Goal: Transaction & Acquisition: Download file/media

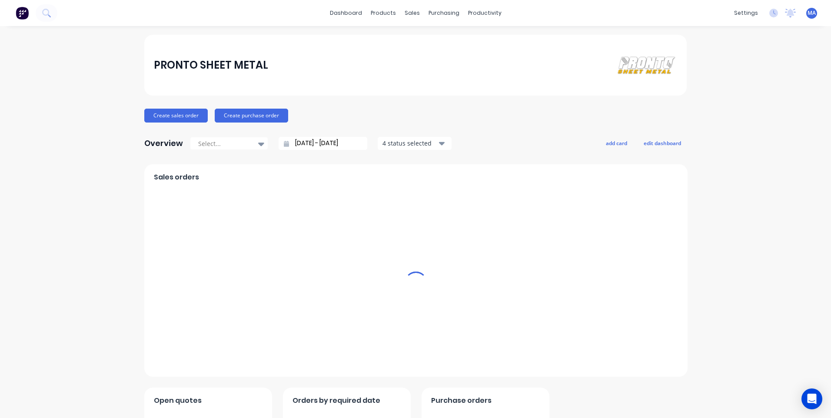
click at [491, 12] on div "productivity" at bounding box center [485, 13] width 42 height 13
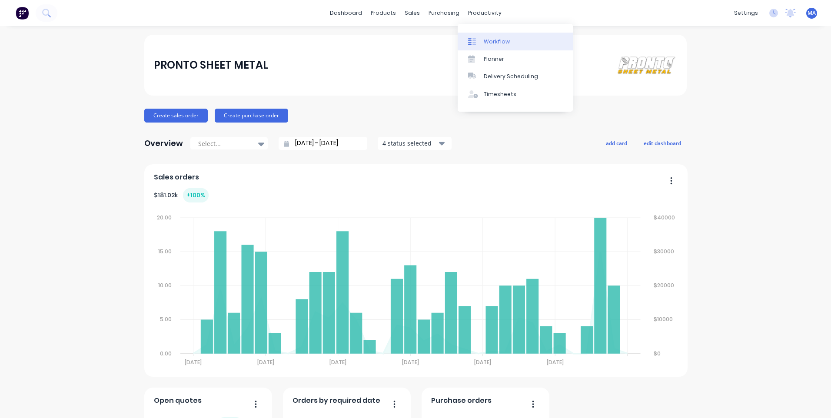
click at [506, 41] on div "Workflow" at bounding box center [497, 42] width 26 height 8
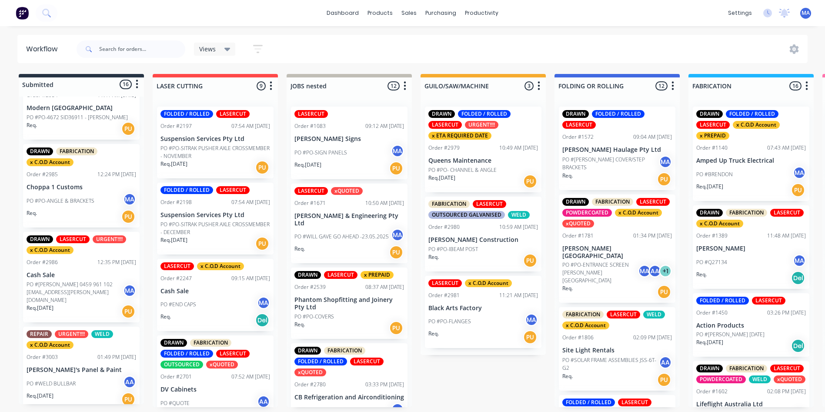
scroll to position [1045, 0]
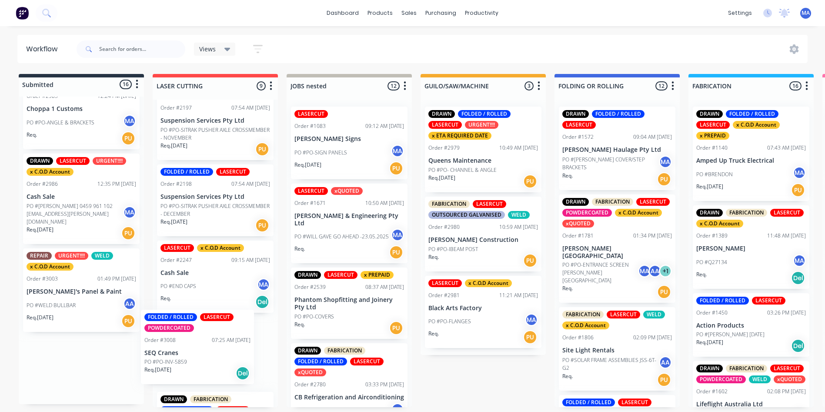
drag, startPoint x: 126, startPoint y: 364, endPoint x: 199, endPoint y: 347, distance: 74.9
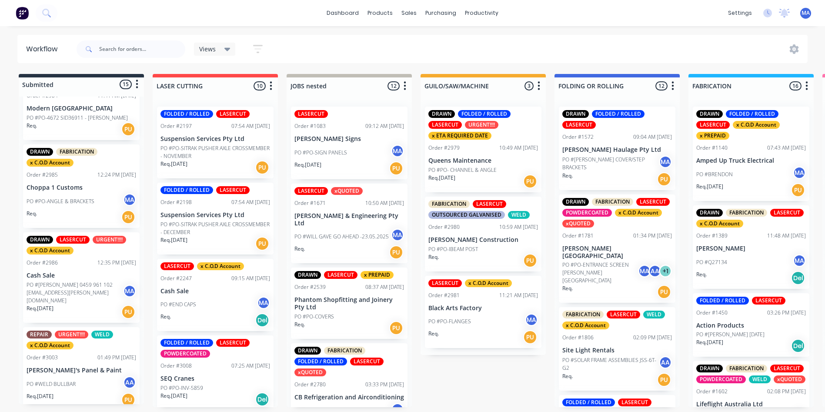
scroll to position [130, 0]
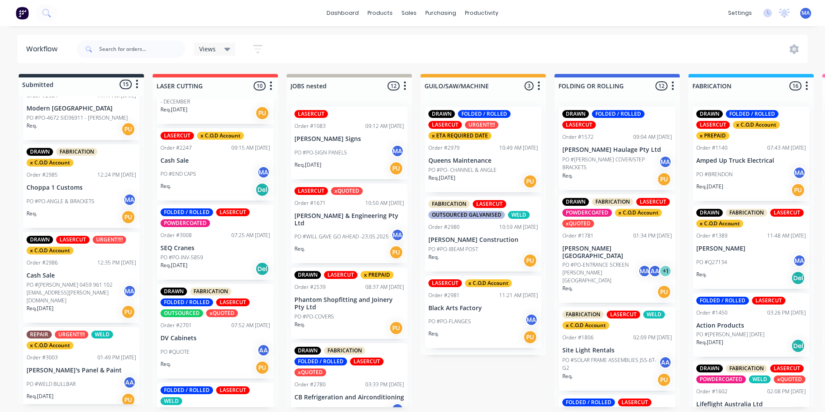
click at [212, 265] on div "Req. 24/09/25 Del" at bounding box center [215, 268] width 110 height 15
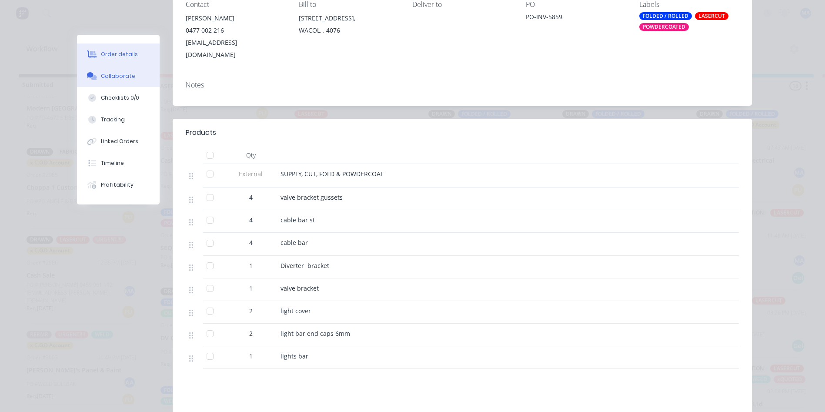
click at [116, 77] on div "Collaborate" at bounding box center [118, 76] width 34 height 8
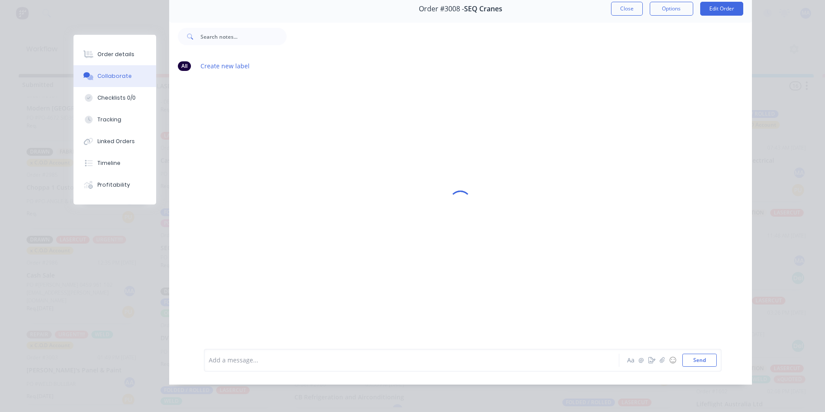
scroll to position [0, 0]
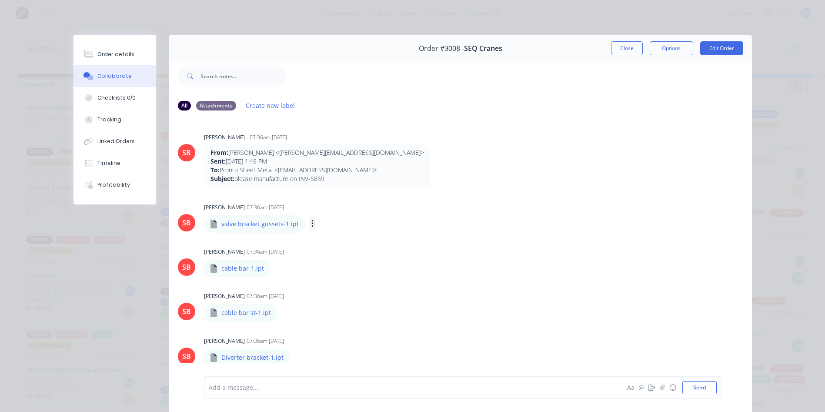
click at [311, 224] on button "button" at bounding box center [312, 223] width 3 height 13
click at [340, 245] on button "Download" at bounding box center [369, 247] width 98 height 20
drag, startPoint x: 273, startPoint y: 269, endPoint x: 278, endPoint y: 273, distance: 6.3
click at [277, 269] on icon "button" at bounding box center [278, 269] width 3 height 10
click at [307, 288] on button "Download" at bounding box center [335, 292] width 98 height 20
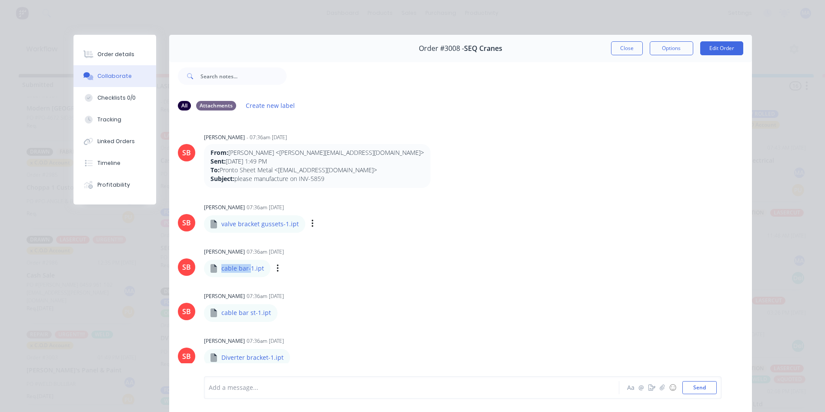
drag, startPoint x: 247, startPoint y: 270, endPoint x: 217, endPoint y: 270, distance: 30.0
click at [217, 270] on div "cable bar-1.ipt" at bounding box center [237, 268] width 67 height 17
copy p "cable bar-"
drag, startPoint x: 255, startPoint y: 315, endPoint x: 219, endPoint y: 317, distance: 36.1
click at [221, 317] on p "cable bar st-1.ipt" at bounding box center [246, 312] width 50 height 9
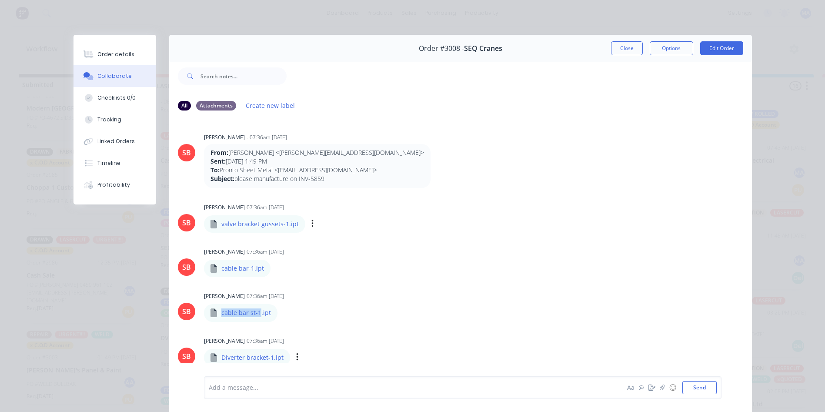
copy p "cable bar st-1"
click at [283, 311] on button "button" at bounding box center [284, 313] width 3 height 13
click at [316, 339] on button "Download" at bounding box center [342, 336] width 98 height 20
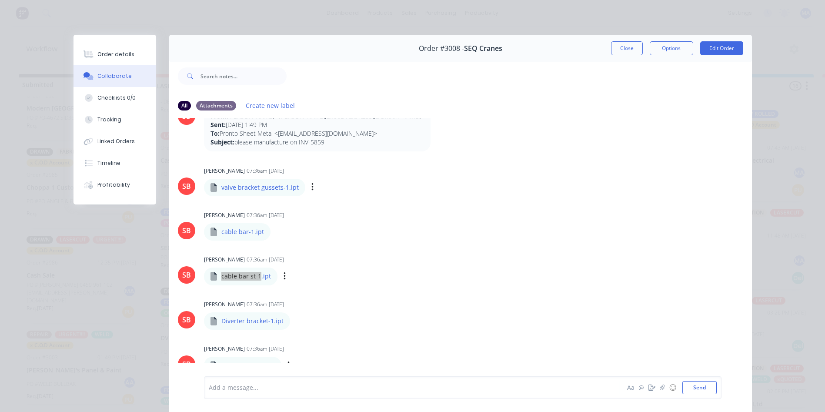
scroll to position [87, 0]
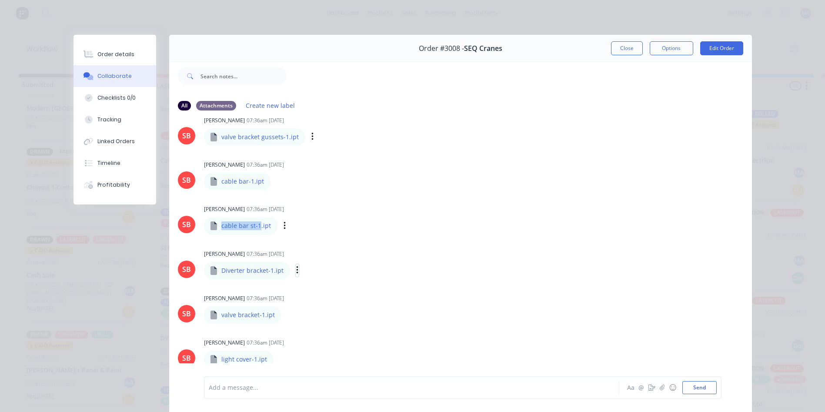
click at [296, 270] on icon "button" at bounding box center [297, 270] width 2 height 8
click at [318, 289] on button "Download" at bounding box center [354, 294] width 98 height 20
drag, startPoint x: 268, startPoint y: 273, endPoint x: 217, endPoint y: 270, distance: 51.4
click at [221, 270] on p "Diverter bracket-1.ipt" at bounding box center [252, 270] width 62 height 9
copy p "Diverter bracket-1"
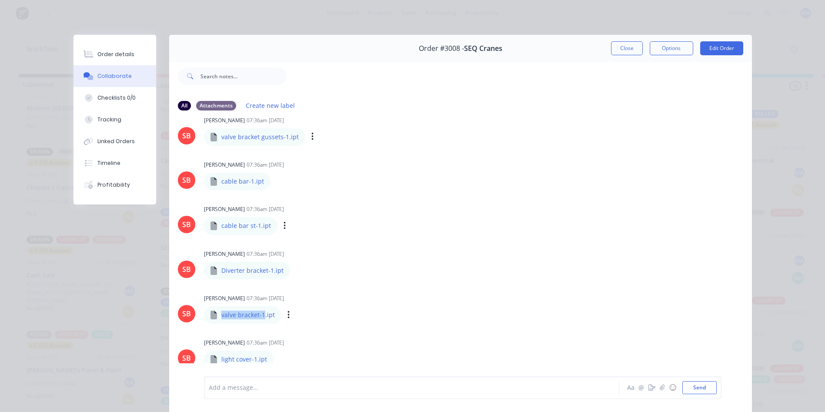
drag, startPoint x: 260, startPoint y: 317, endPoint x: 217, endPoint y: 314, distance: 42.8
click at [217, 314] on div "valve bracket-1.ipt" at bounding box center [242, 314] width 77 height 17
copy p "valve bracket-1"
click at [285, 316] on div "Labels Download Delete" at bounding box center [334, 315] width 98 height 13
click at [285, 320] on div "Labels Download Delete" at bounding box center [334, 315] width 98 height 13
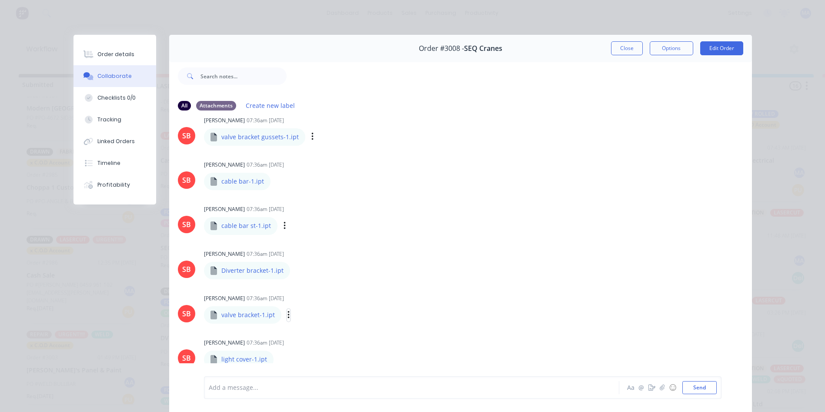
click at [287, 317] on icon "button" at bounding box center [288, 315] width 3 height 10
click at [304, 337] on button "Download" at bounding box center [346, 338] width 98 height 20
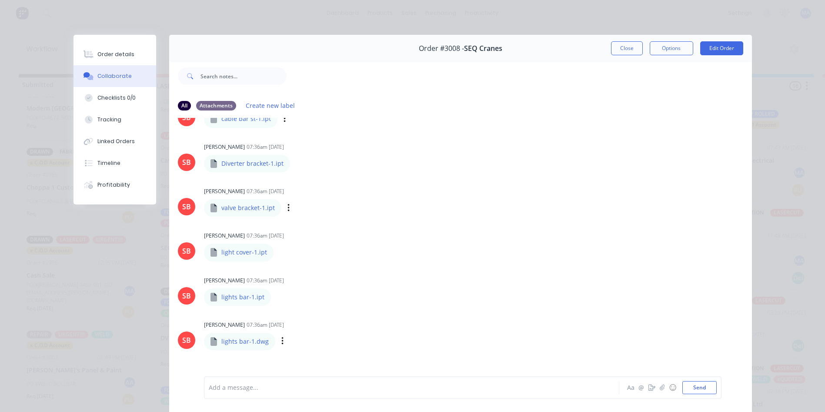
scroll to position [217, 0]
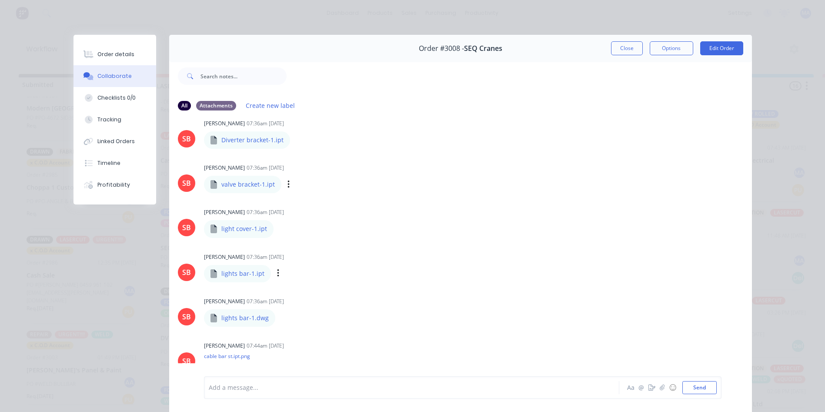
drag, startPoint x: 277, startPoint y: 228, endPoint x: 314, endPoint y: 262, distance: 49.8
click at [0, 0] on button "button" at bounding box center [0, 0] width 0 height 0
drag, startPoint x: 274, startPoint y: 227, endPoint x: 305, endPoint y: 246, distance: 36.8
click at [0, 0] on button "button" at bounding box center [0, 0] width 0 height 0
click at [280, 228] on icon "button" at bounding box center [281, 229] width 3 height 10
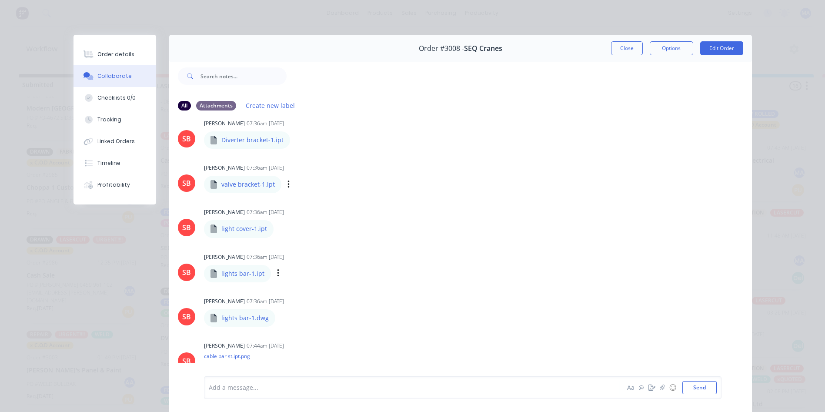
click at [0, 0] on button "Download" at bounding box center [0, 0] width 0 height 0
drag, startPoint x: 252, startPoint y: 228, endPoint x: 216, endPoint y: 227, distance: 36.5
click at [216, 227] on div "light cover-1.ipt" at bounding box center [239, 228] width 70 height 17
copy p "light cover-1"
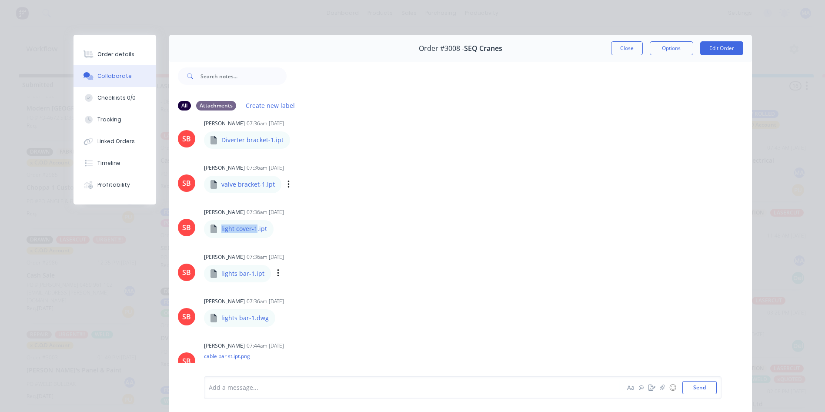
click at [246, 275] on p "lights bar-1.ipt" at bounding box center [242, 273] width 43 height 9
click at [277, 274] on div "Labels Download Delete" at bounding box center [323, 273] width 98 height 13
click at [277, 274] on button "button" at bounding box center [278, 273] width 3 height 13
click at [295, 291] on button "Download" at bounding box center [335, 297] width 98 height 20
drag, startPoint x: 247, startPoint y: 275, endPoint x: 216, endPoint y: 279, distance: 31.6
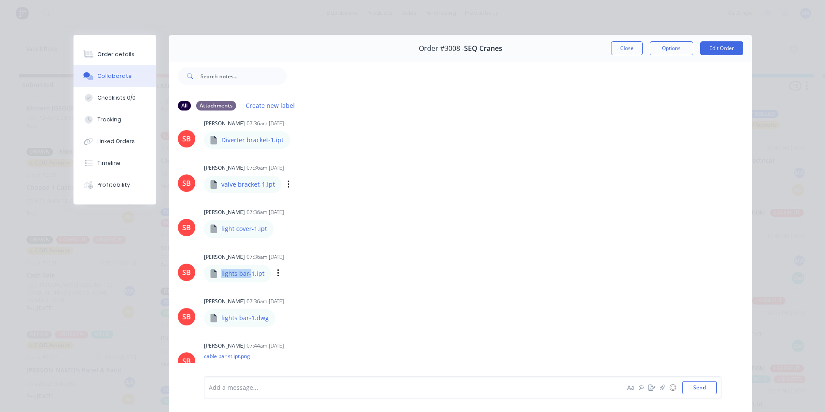
click at [216, 279] on div "lights bar-1.ipt" at bounding box center [237, 273] width 67 height 17
copy p "lights bar-"
click at [246, 317] on p "lights bar-1.dwg" at bounding box center [244, 318] width 47 height 9
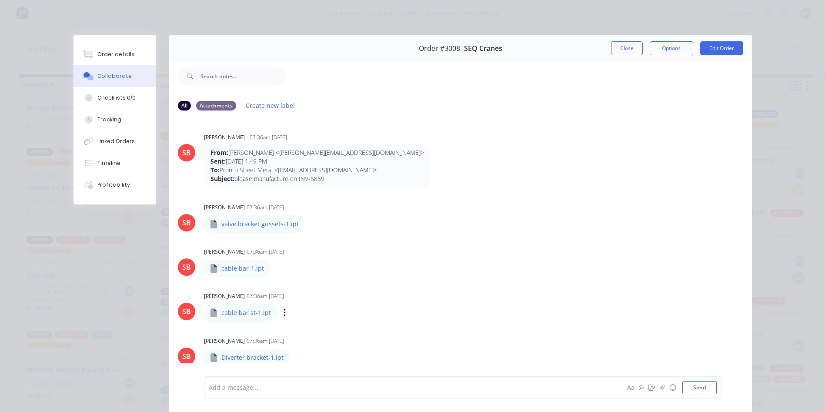
click at [627, 44] on button "Close" at bounding box center [627, 48] width 32 height 14
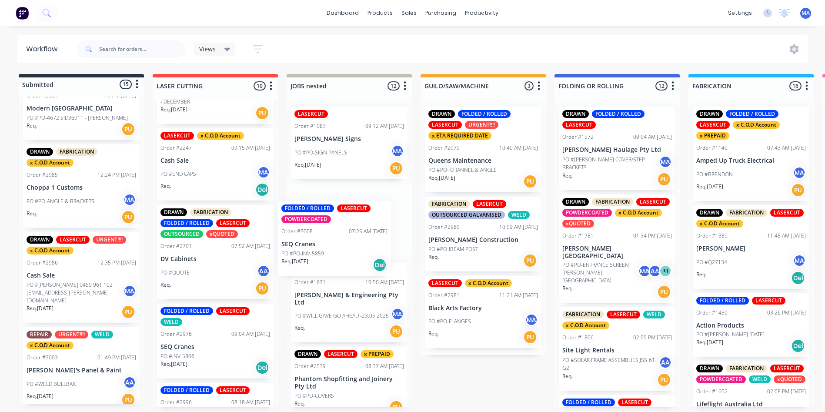
drag, startPoint x: 223, startPoint y: 258, endPoint x: 342, endPoint y: 238, distance: 121.3
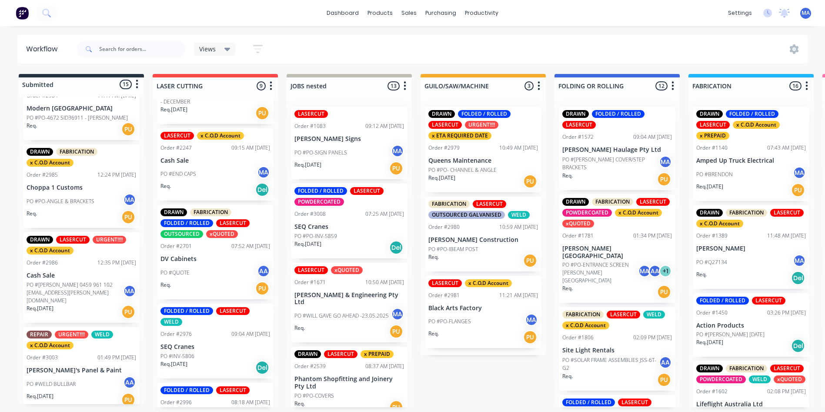
click at [350, 227] on p "SEQ Cranes" at bounding box center [349, 226] width 110 height 7
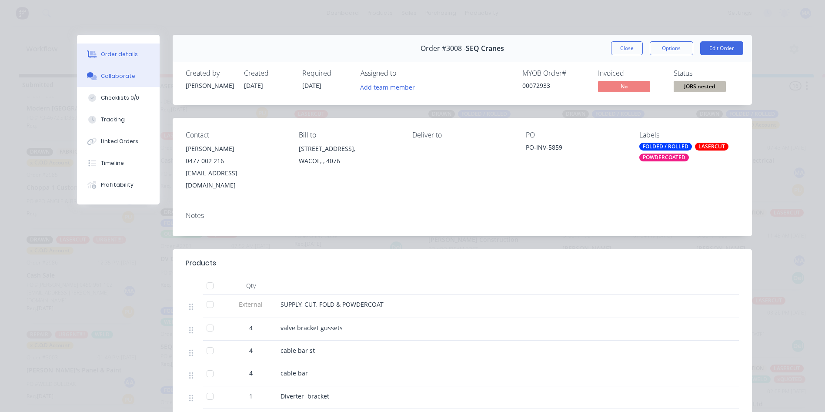
click at [126, 71] on button "Collaborate" at bounding box center [118, 76] width 83 height 22
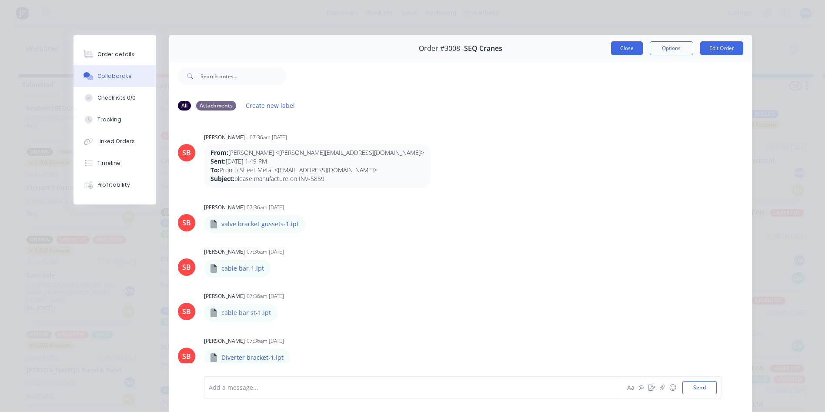
click at [627, 47] on button "Close" at bounding box center [627, 48] width 32 height 14
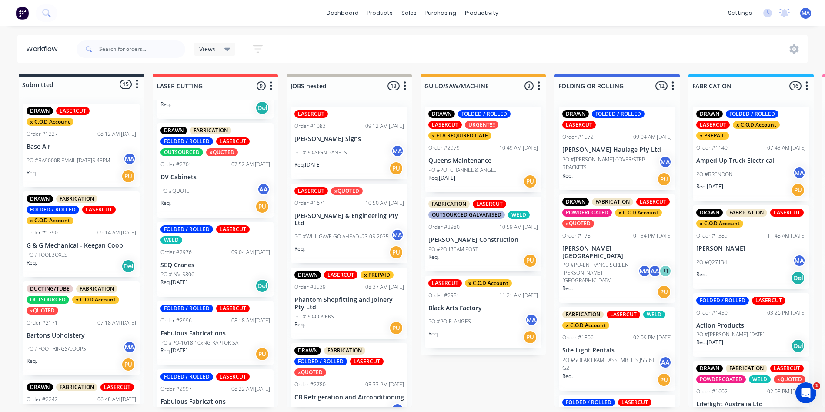
scroll to position [217, 0]
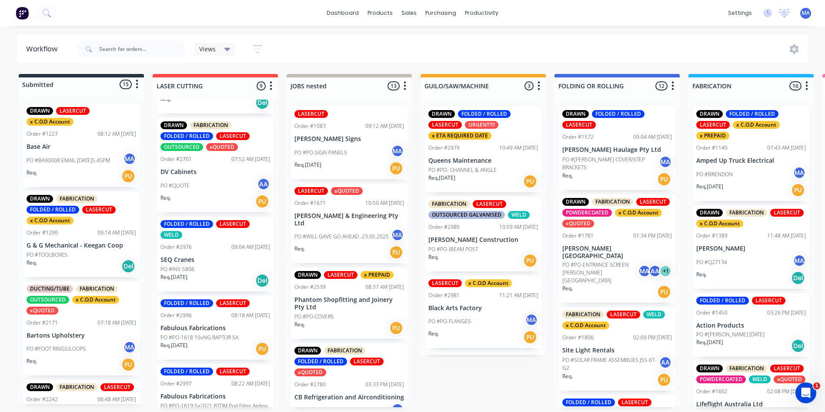
click at [203, 274] on div "Req. [DATE] Del" at bounding box center [215, 280] width 110 height 15
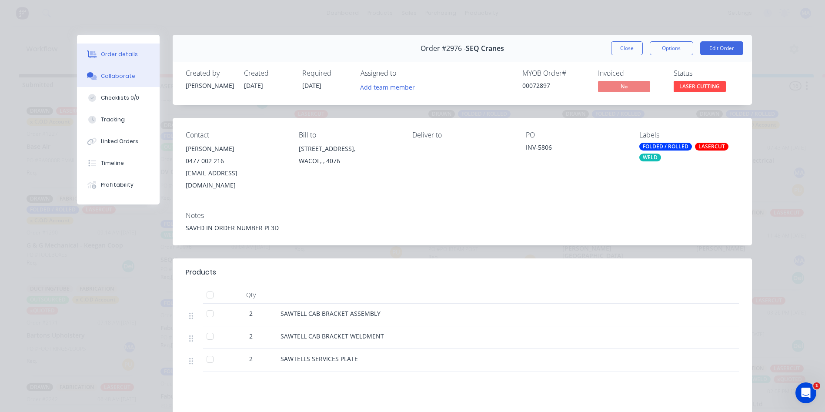
click at [105, 73] on div "Collaborate" at bounding box center [118, 76] width 34 height 8
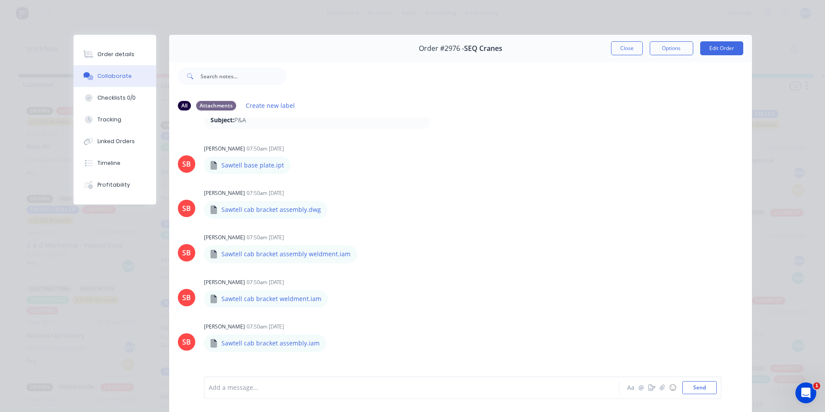
scroll to position [43, 0]
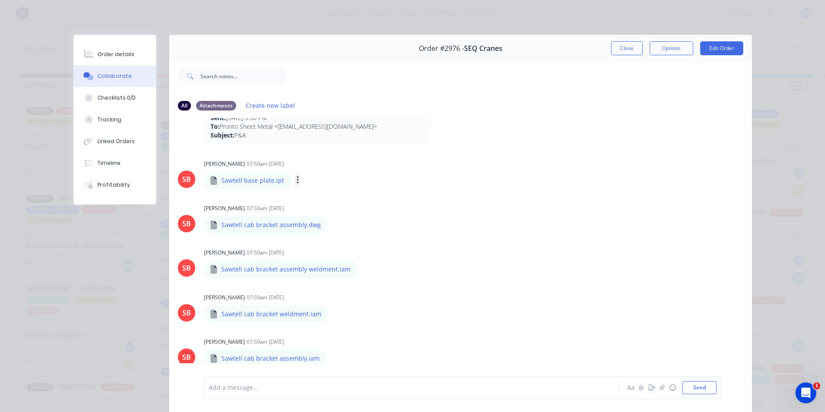
click at [297, 180] on icon "button" at bounding box center [298, 181] width 2 height 8
click at [320, 201] on button "Download" at bounding box center [355, 204] width 98 height 20
drag, startPoint x: 268, startPoint y: 179, endPoint x: 215, endPoint y: 181, distance: 52.7
click at [215, 181] on div "Sawtell base plate.ipt" at bounding box center [247, 180] width 87 height 17
copy p "Sawtell base plate"
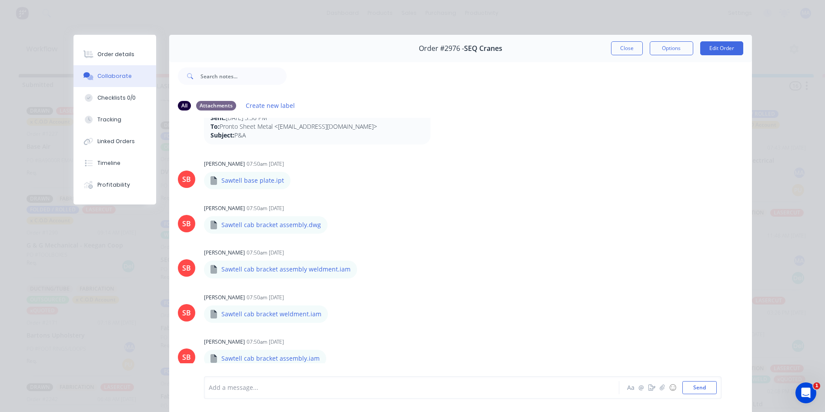
click at [325, 390] on div at bounding box center [399, 387] width 381 height 9
click at [363, 269] on icon "button" at bounding box center [364, 269] width 2 height 8
click at [394, 297] on button "Download" at bounding box center [421, 293] width 98 height 20
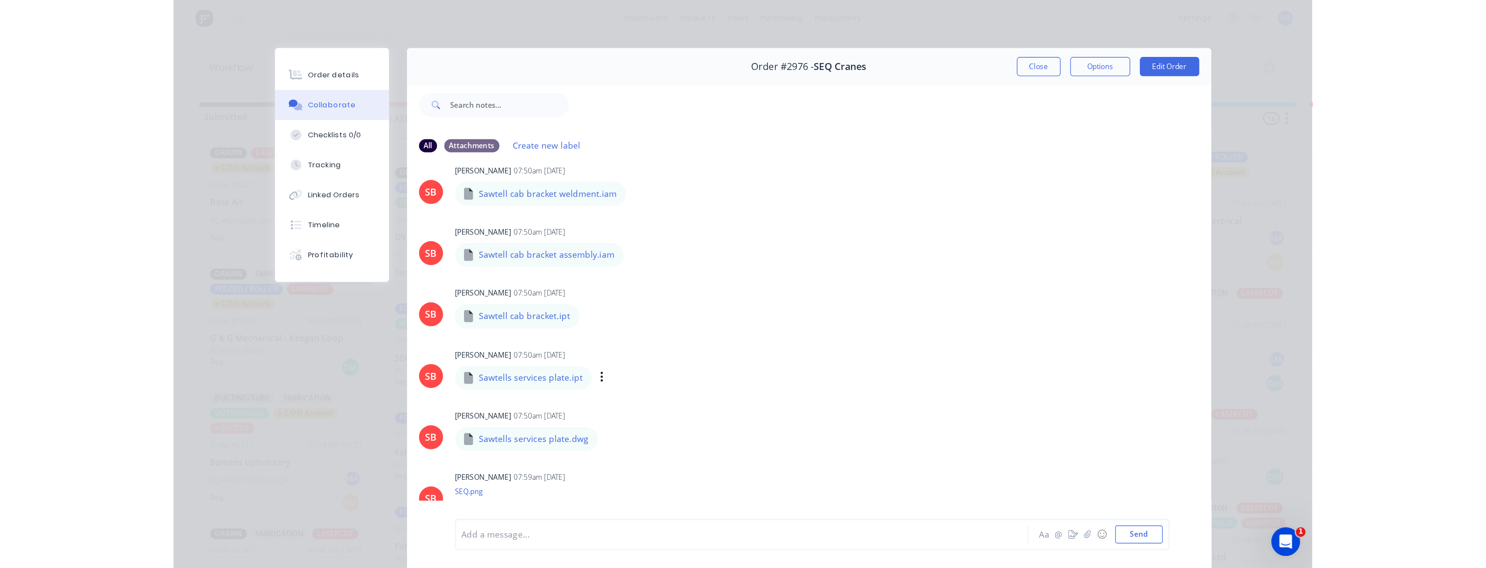
scroll to position [217, 0]
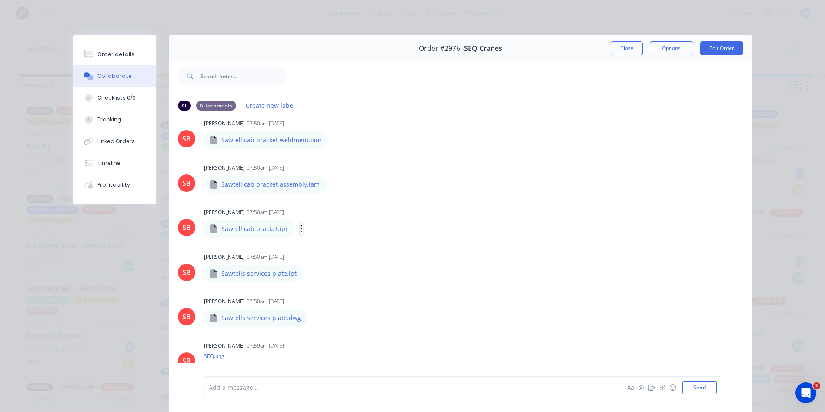
drag, startPoint x: 294, startPoint y: 230, endPoint x: 302, endPoint y: 235, distance: 9.0
click at [300, 230] on icon "button" at bounding box center [301, 229] width 3 height 10
click at [327, 265] on button "Delete" at bounding box center [358, 272] width 98 height 20
drag, startPoint x: 465, startPoint y: 269, endPoint x: 465, endPoint y: 297, distance: 27.8
click at [465, 297] on div "[PERSON_NAME] 07:59am [DATE]" at bounding box center [340, 301] width 272 height 8
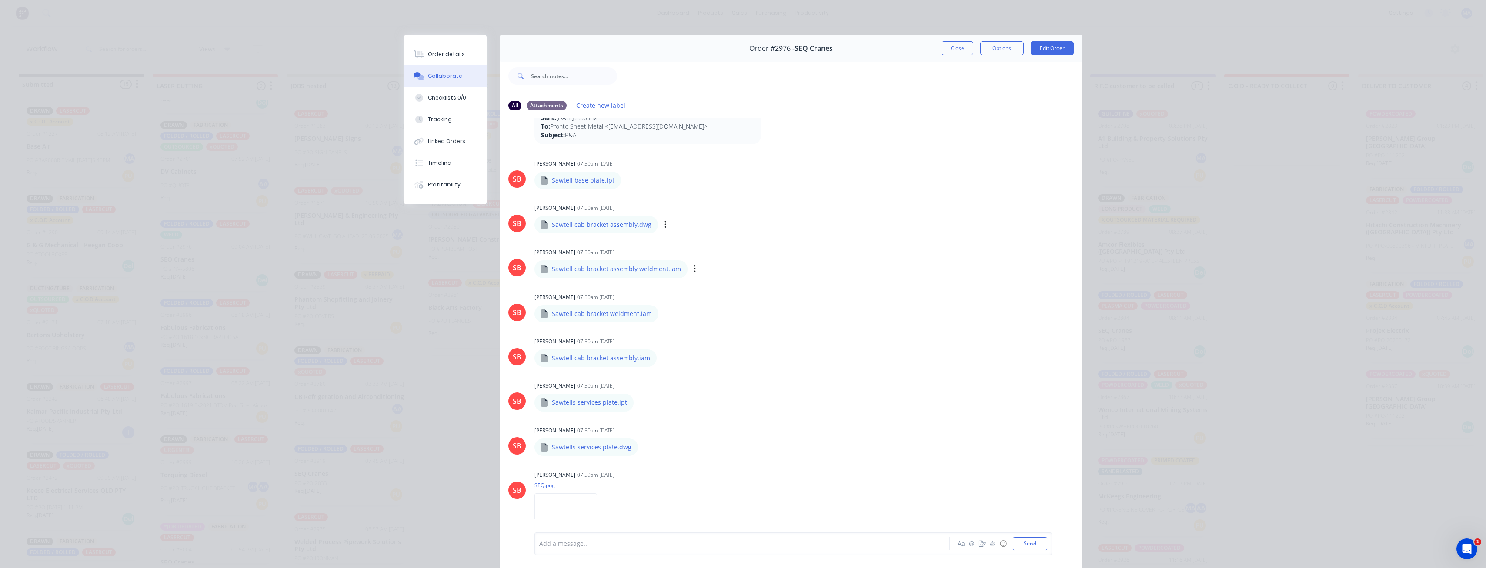
scroll to position [87, 0]
click at [831, 418] on button "Send" at bounding box center [1030, 543] width 34 height 13
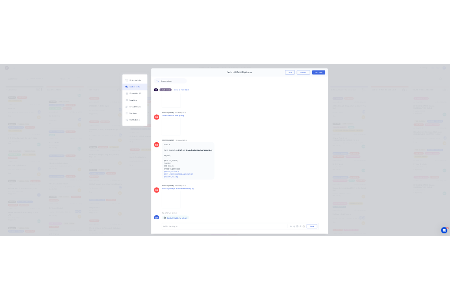
scroll to position [46, 0]
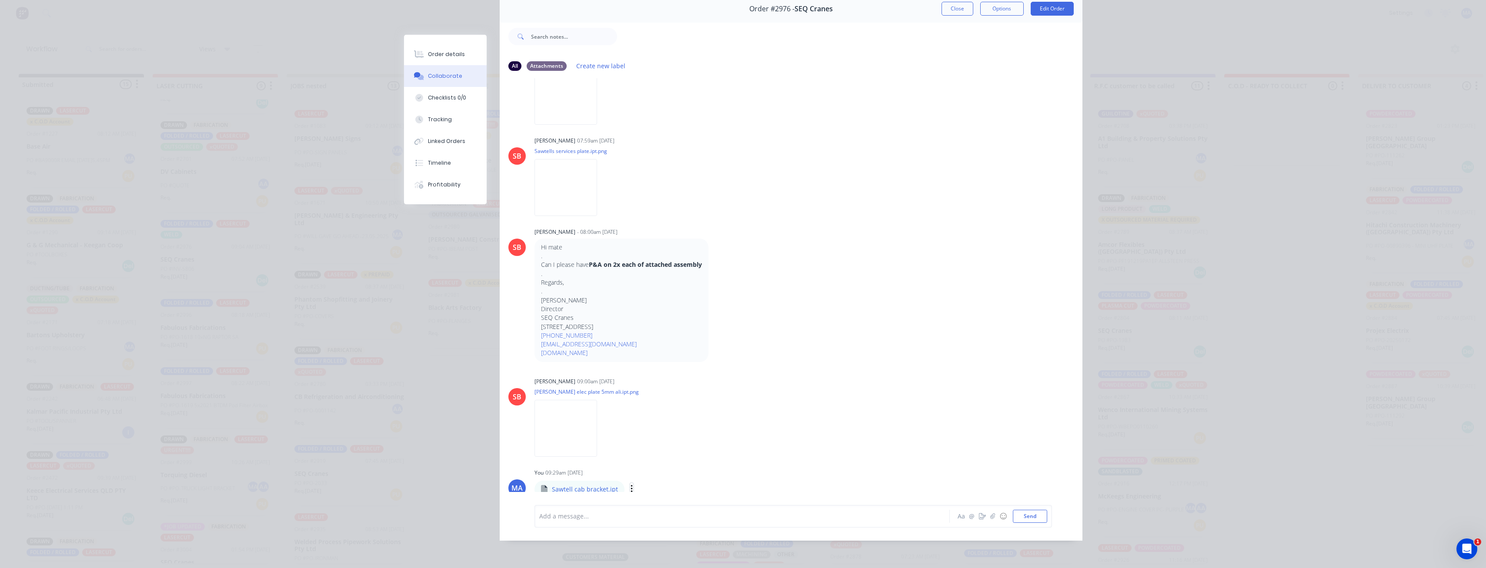
click at [631, 418] on icon "button" at bounding box center [632, 489] width 3 height 10
click at [668, 418] on button "Download" at bounding box center [689, 467] width 98 height 20
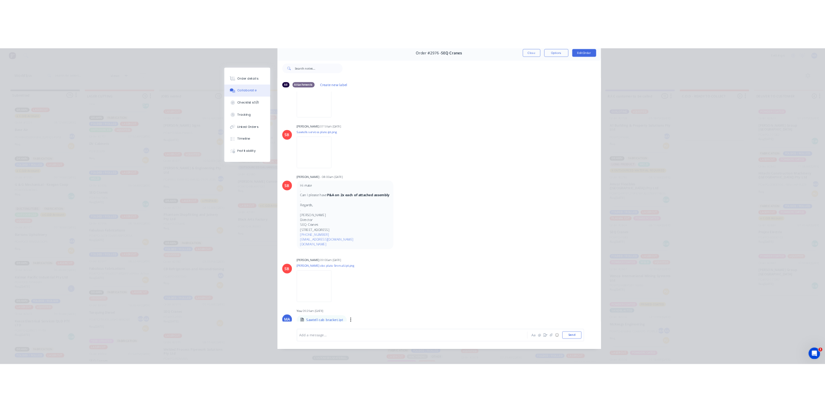
scroll to position [0, 0]
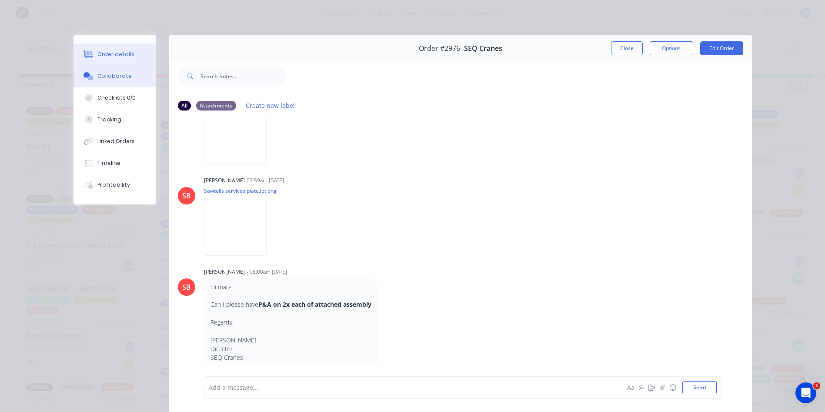
click at [115, 57] on div "Order details" at bounding box center [115, 54] width 37 height 8
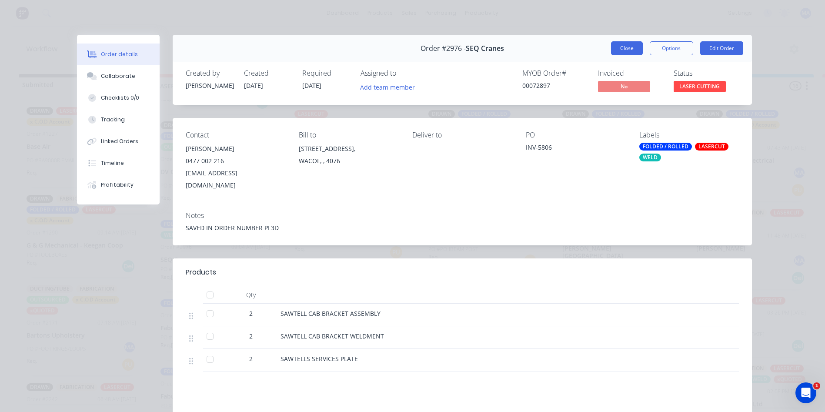
click at [628, 45] on button "Close" at bounding box center [627, 48] width 32 height 14
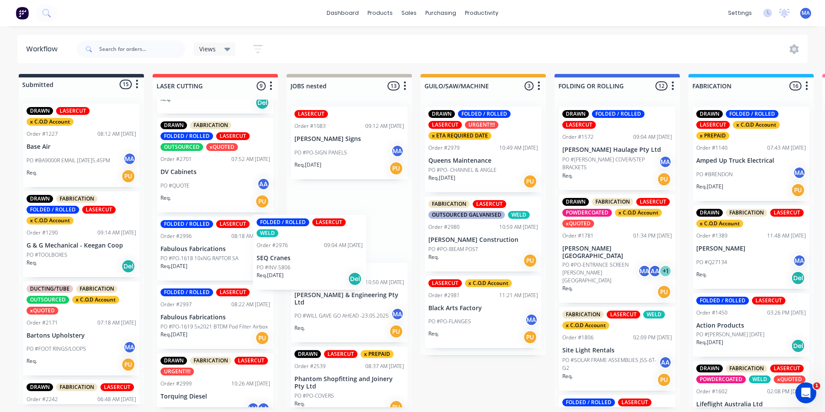
drag, startPoint x: 220, startPoint y: 247, endPoint x: 325, endPoint y: 243, distance: 105.3
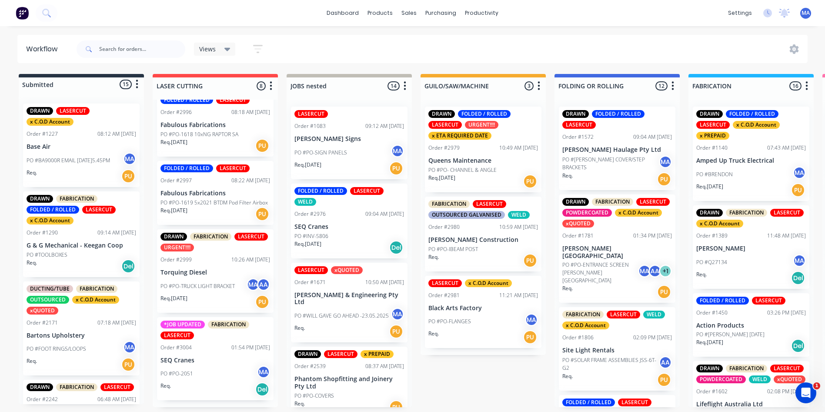
scroll to position [2, 0]
click at [213, 364] on p "SEQ Cranes" at bounding box center [215, 360] width 110 height 7
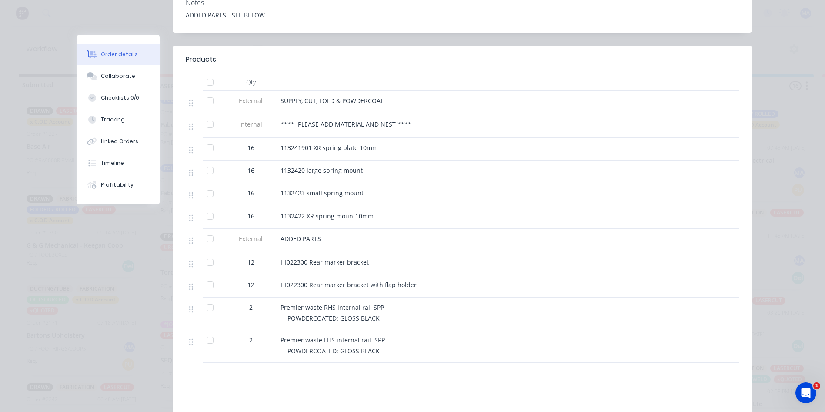
scroll to position [217, 0]
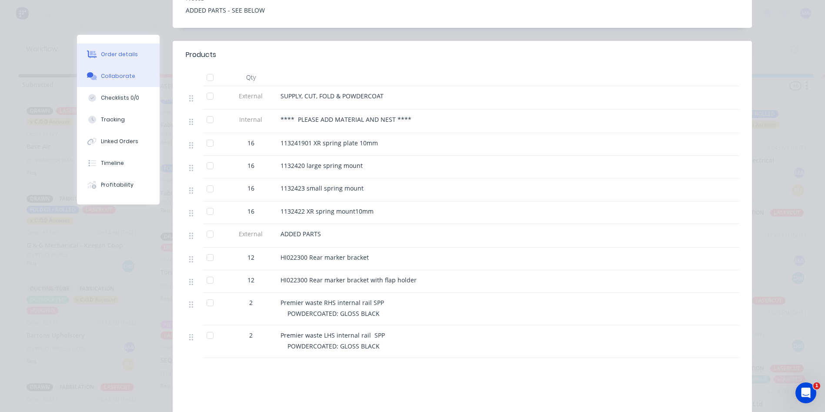
click at [125, 72] on div "Collaborate" at bounding box center [118, 76] width 34 height 8
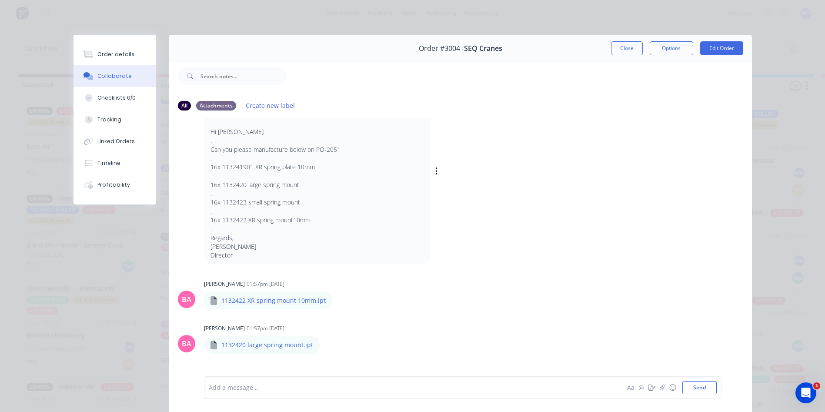
scroll to position [43, 0]
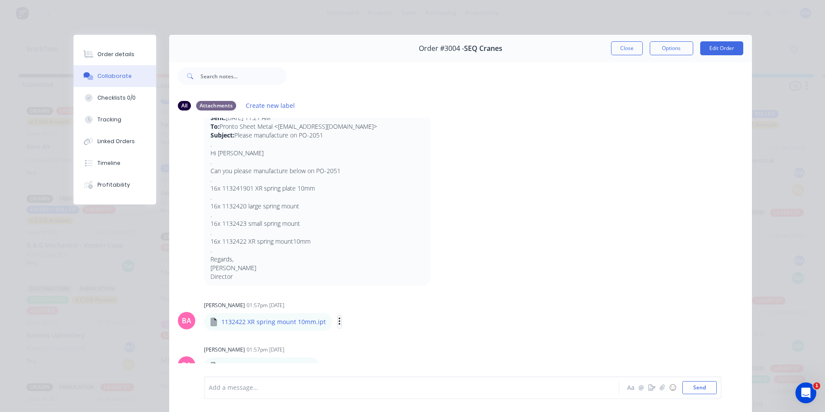
click at [336, 321] on div "Labels Download Delete" at bounding box center [385, 321] width 98 height 13
click at [338, 321] on icon "button" at bounding box center [339, 321] width 2 height 8
click at [358, 334] on button "Labels" at bounding box center [396, 325] width 98 height 20
click at [338, 321] on icon "button" at bounding box center [339, 322] width 3 height 10
click at [359, 348] on button "Download" at bounding box center [396, 345] width 98 height 20
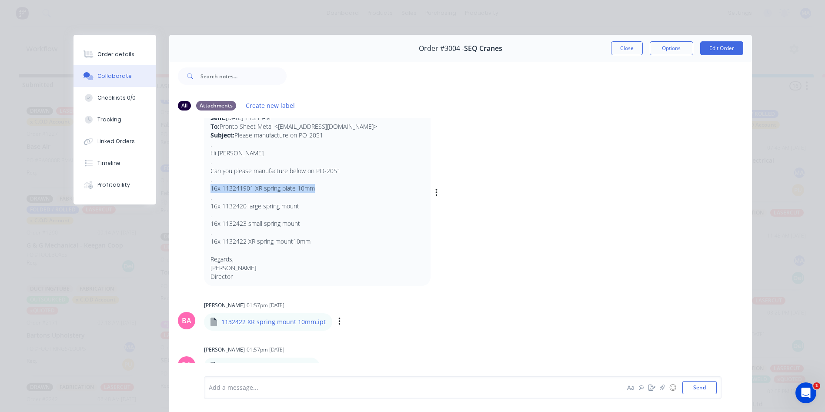
drag, startPoint x: 314, startPoint y: 189, endPoint x: 208, endPoint y: 191, distance: 105.3
click at [210, 191] on p "16x 113241901 XR spring plate 10mm" at bounding box center [317, 188] width 214 height 9
copy p "16x 113241901 XR spring plate 10mm"
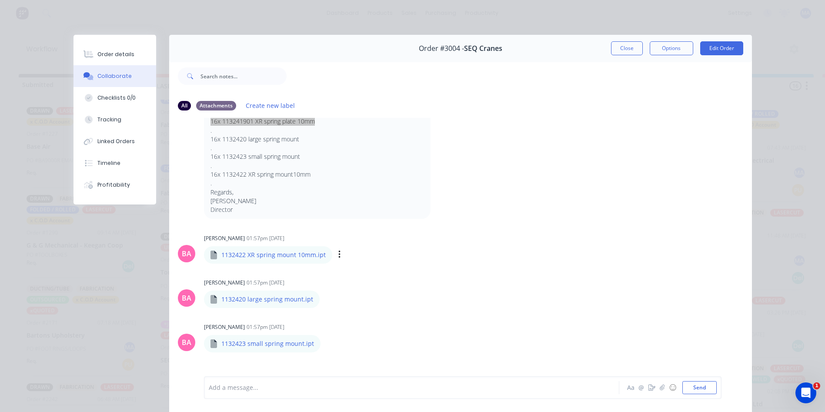
scroll to position [130, 0]
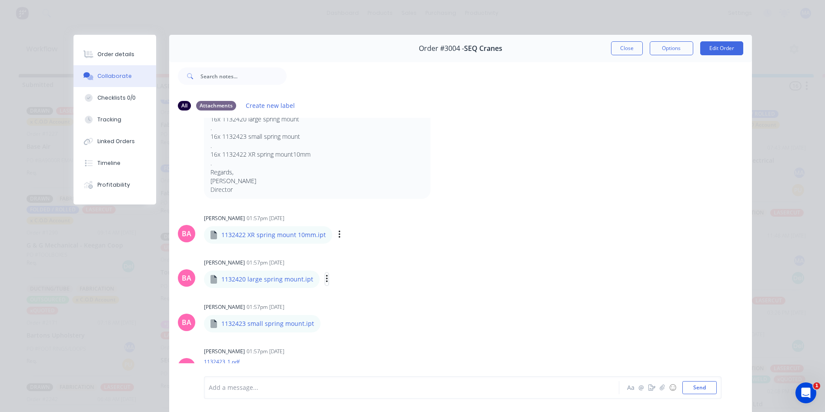
click at [326, 277] on icon "button" at bounding box center [327, 279] width 3 height 10
click at [350, 304] on button "Download" at bounding box center [384, 302] width 98 height 20
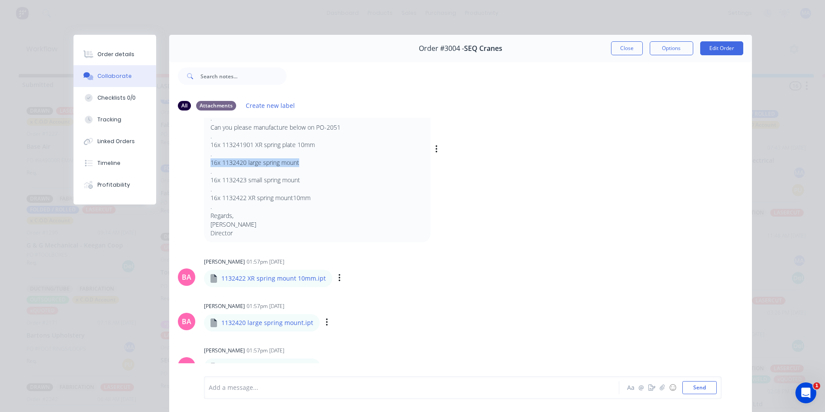
drag, startPoint x: 298, startPoint y: 164, endPoint x: 178, endPoint y: 163, distance: 120.0
click at [178, 163] on div "BA [PERSON_NAME] - 01:56pm [DATE] From: [PERSON_NAME] <[EMAIL_ADDRESS][DOMAIN_N…" at bounding box center [460, 143] width 583 height 198
copy p "16x 1132420 large spring mount"
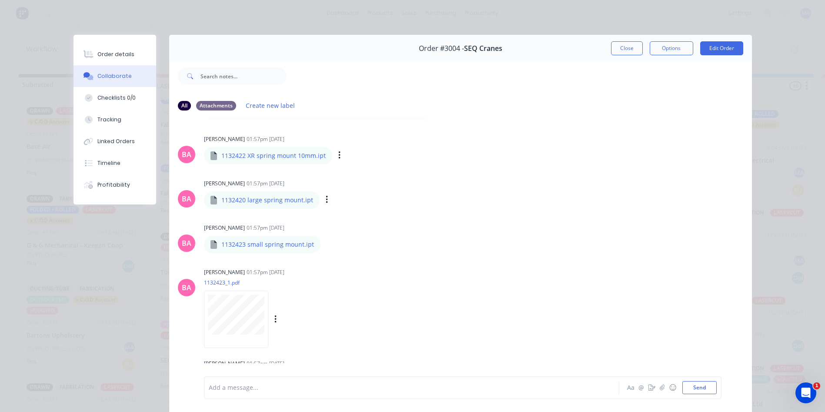
scroll to position [217, 0]
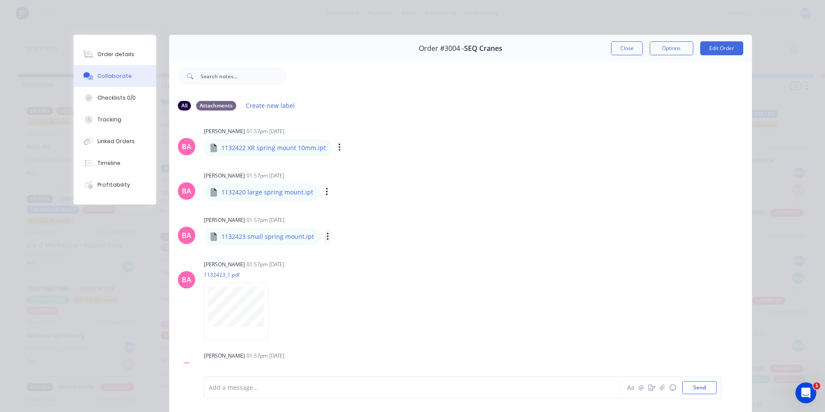
click at [327, 234] on icon "button" at bounding box center [328, 237] width 3 height 10
click at [343, 257] on button "Download" at bounding box center [385, 260] width 98 height 20
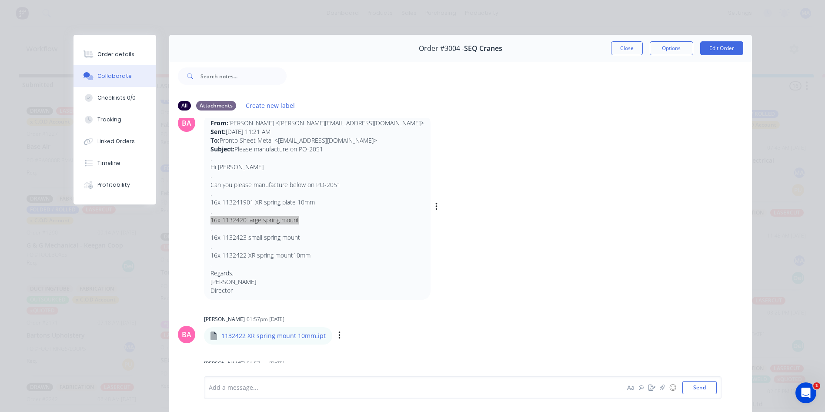
scroll to position [0, 0]
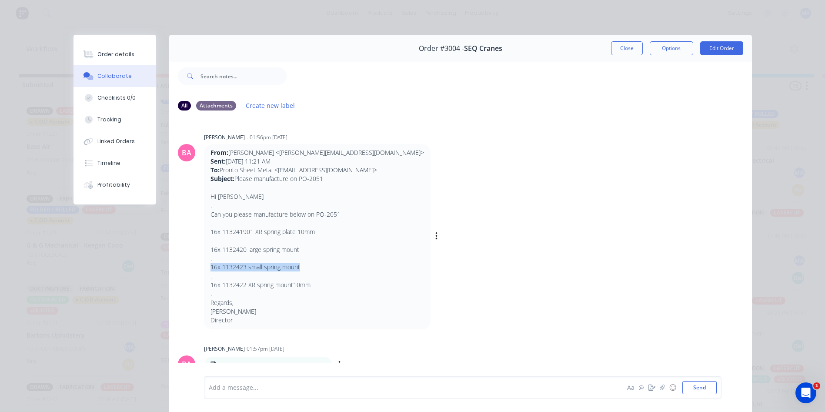
drag, startPoint x: 303, startPoint y: 270, endPoint x: 205, endPoint y: 264, distance: 97.6
click at [210, 264] on p "16x 1132423 small spring mount" at bounding box center [317, 267] width 214 height 9
copy p "16x 1132423 small spring mount"
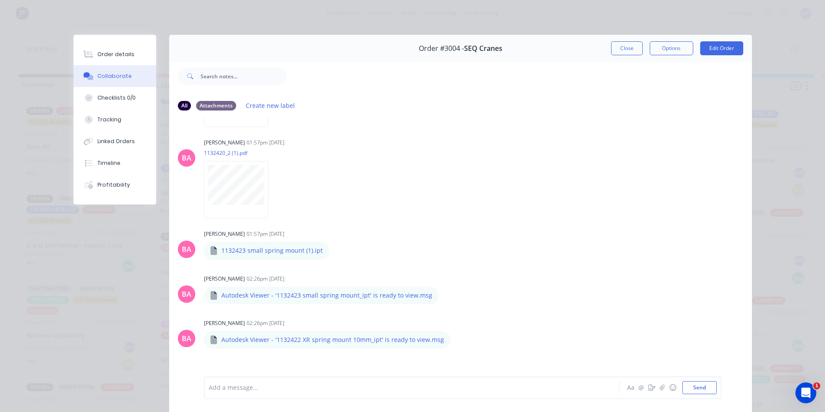
scroll to position [435, 0]
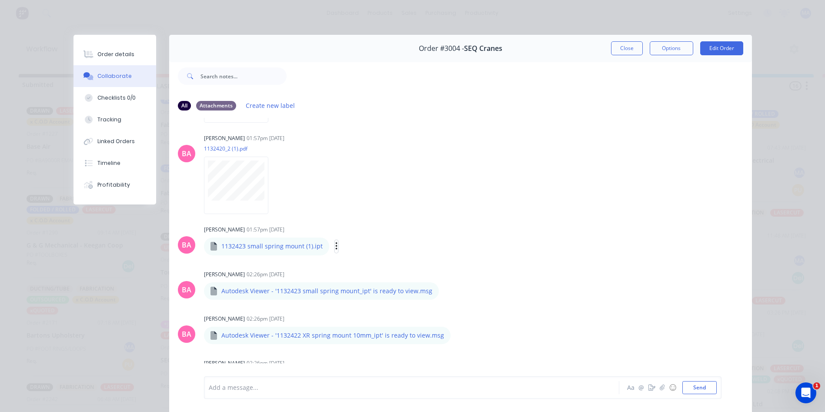
drag, startPoint x: 331, startPoint y: 245, endPoint x: 335, endPoint y: 248, distance: 5.3
click at [335, 245] on icon "button" at bounding box center [336, 246] width 3 height 10
click at [368, 267] on button "Download" at bounding box center [393, 270] width 98 height 20
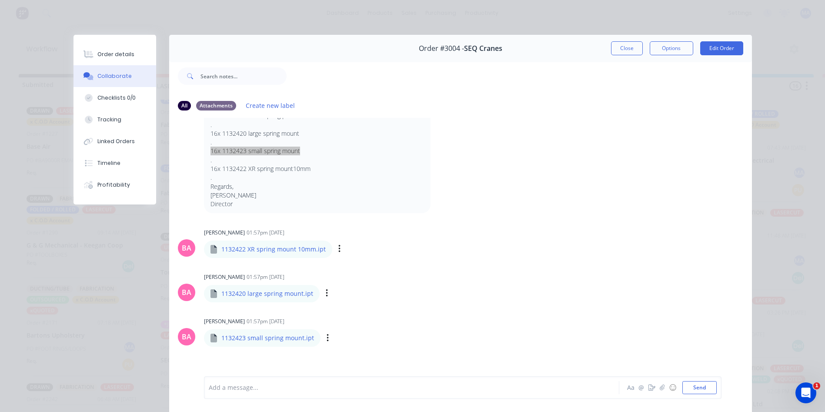
scroll to position [43, 0]
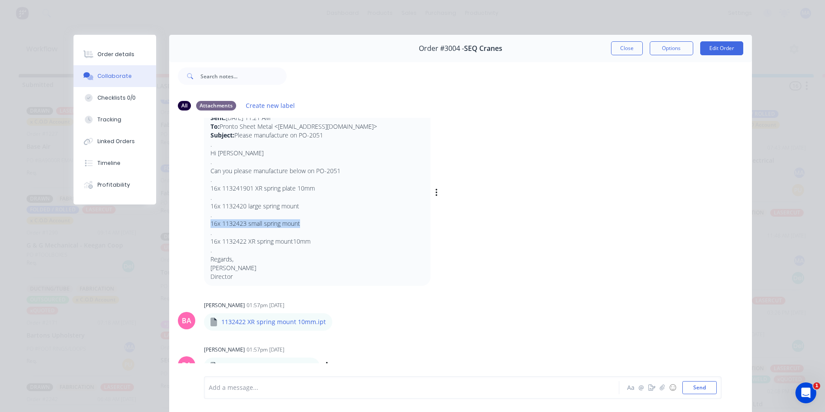
click at [251, 189] on p "16x 113241901 XR spring plate 10mm" at bounding box center [317, 188] width 214 height 9
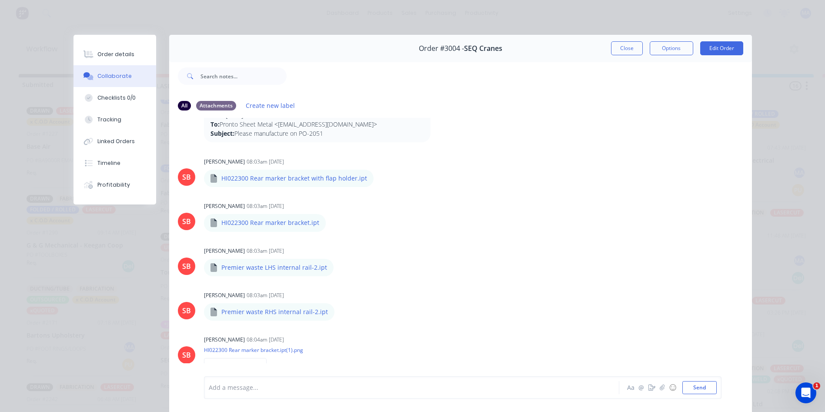
scroll to position [783, 0]
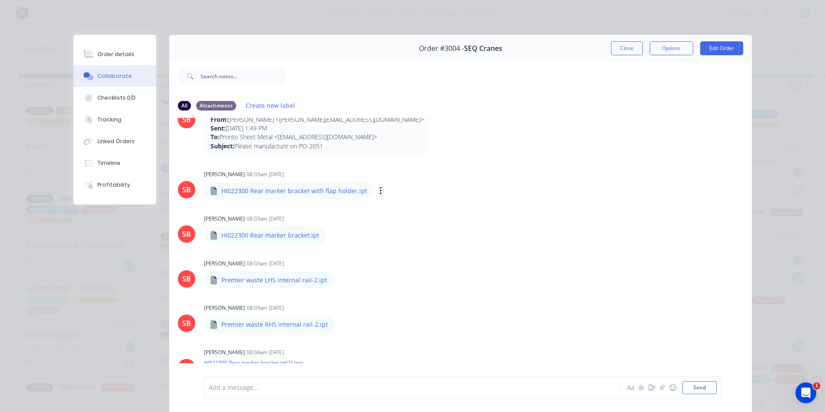
click at [379, 188] on button "button" at bounding box center [380, 191] width 3 height 13
click at [404, 214] on button "Download" at bounding box center [438, 214] width 98 height 20
drag, startPoint x: 350, startPoint y: 192, endPoint x: 213, endPoint y: 192, distance: 137.0
click at [213, 192] on div "HI022300 Rear marker bracket with flap holder.ipt" at bounding box center [289, 190] width 170 height 17
copy p "HI022300 Rear marker bracket with flap holder"
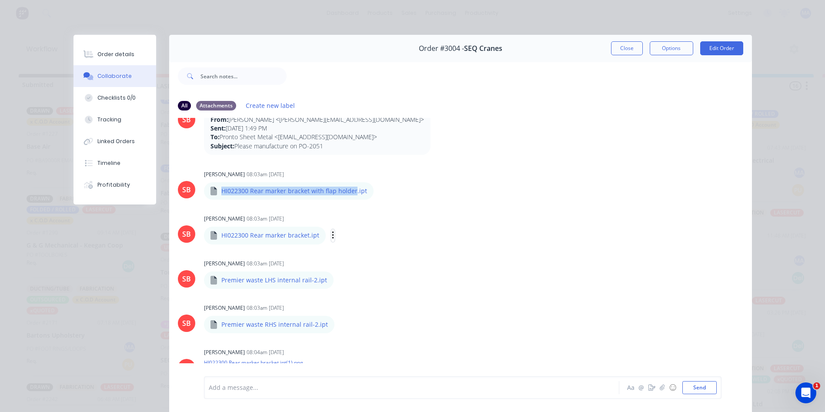
click at [332, 235] on icon "button" at bounding box center [333, 235] width 2 height 8
click at [377, 256] on button "Download" at bounding box center [390, 259] width 98 height 20
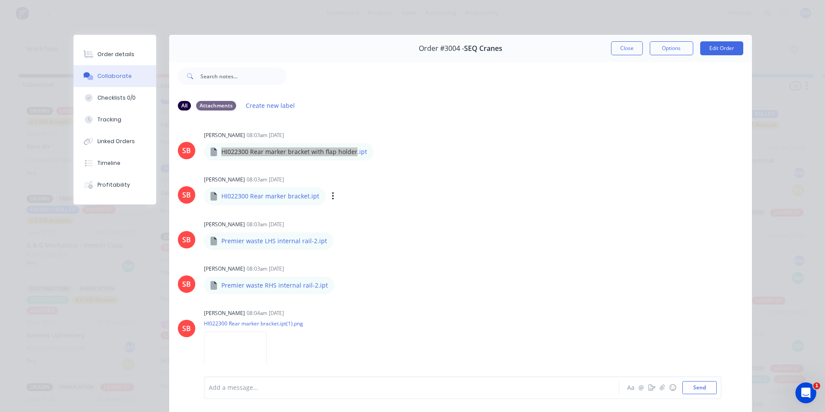
scroll to position [826, 0]
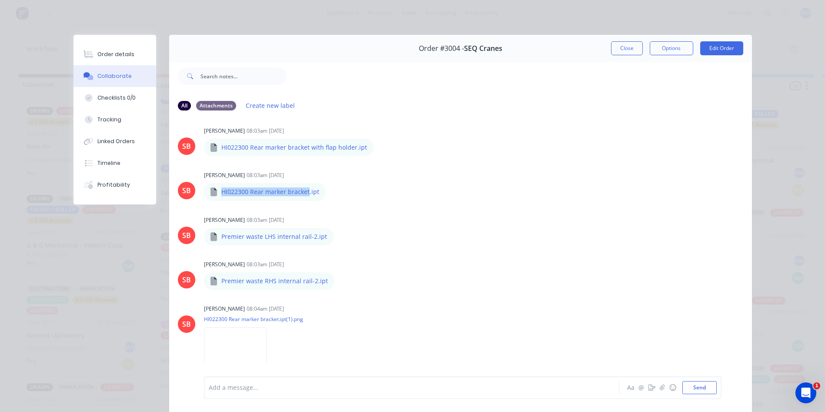
drag, startPoint x: 305, startPoint y: 193, endPoint x: 218, endPoint y: 194, distance: 87.0
click at [221, 194] on p "HI022300 Rear marker bracket.ipt" at bounding box center [270, 191] width 98 height 9
copy p "HI022300 Rear marker bracket"
drag, startPoint x: 335, startPoint y: 238, endPoint x: 340, endPoint y: 242, distance: 6.5
click at [337, 237] on div "Labels Download Delete" at bounding box center [386, 236] width 98 height 13
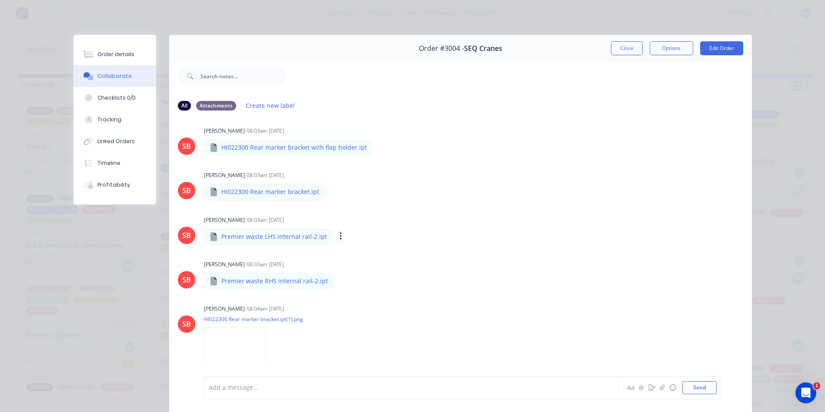
drag, startPoint x: 334, startPoint y: 235, endPoint x: 337, endPoint y: 240, distance: 5.3
click at [340, 234] on icon "button" at bounding box center [341, 236] width 3 height 10
click at [369, 259] on button "Download" at bounding box center [398, 260] width 98 height 20
drag, startPoint x: 310, startPoint y: 237, endPoint x: 215, endPoint y: 237, distance: 95.2
click at [215, 237] on div "Premier waste LHS internal rail-2.ipt" at bounding box center [269, 236] width 130 height 17
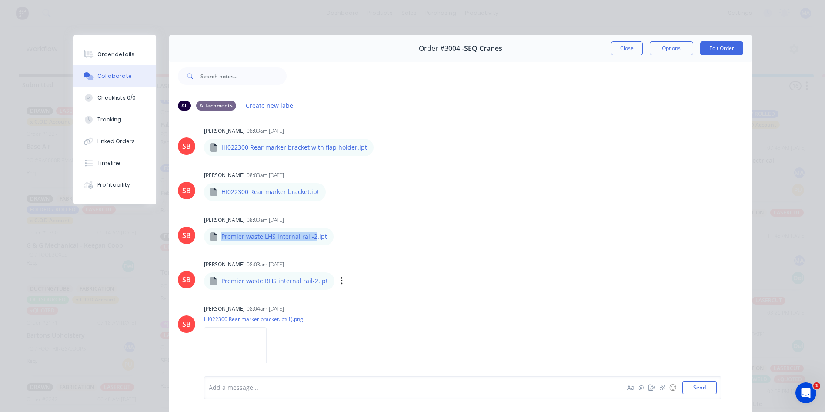
copy p "Premier waste LHS internal rail-2"
click at [338, 282] on div "Labels Download Delete" at bounding box center [387, 281] width 98 height 13
click at [341, 281] on icon "button" at bounding box center [342, 281] width 3 height 10
click at [372, 310] on button "Download" at bounding box center [399, 304] width 98 height 20
drag, startPoint x: 311, startPoint y: 280, endPoint x: 220, endPoint y: 277, distance: 90.9
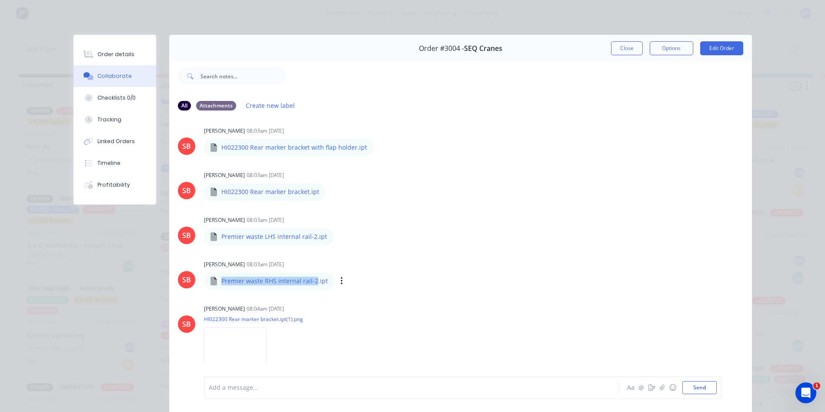
click at [220, 277] on div "Premier waste RHS internal rail-2.ipt Premier waste RHS internal rail-2.ipt Lab…" at bounding box center [317, 280] width 227 height 18
copy div "Premier waste RHS internal rail-2.ipt Premier waste RHS internal rail-2"
click at [300, 277] on div "Premier waste RHS internal rail-2.ipt" at bounding box center [317, 275] width 227 height 8
drag, startPoint x: 310, startPoint y: 280, endPoint x: 219, endPoint y: 278, distance: 91.3
click at [219, 278] on div "Premier waste RHS internal rail-2.ipt Premier waste RHS internal rail-2.ipt Lab…" at bounding box center [317, 280] width 227 height 18
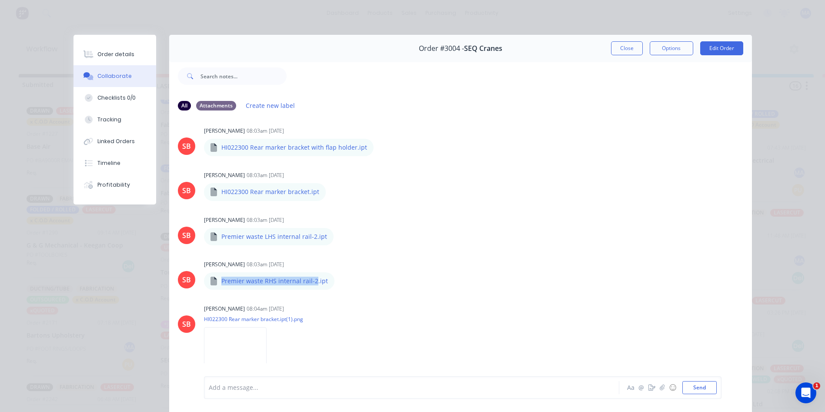
copy div "Premier waste RHS internal rail-2.ipt Premier waste RHS internal rail-2"
drag, startPoint x: 118, startPoint y: 51, endPoint x: 153, endPoint y: 57, distance: 35.7
click at [118, 51] on div "Order details" at bounding box center [115, 54] width 37 height 8
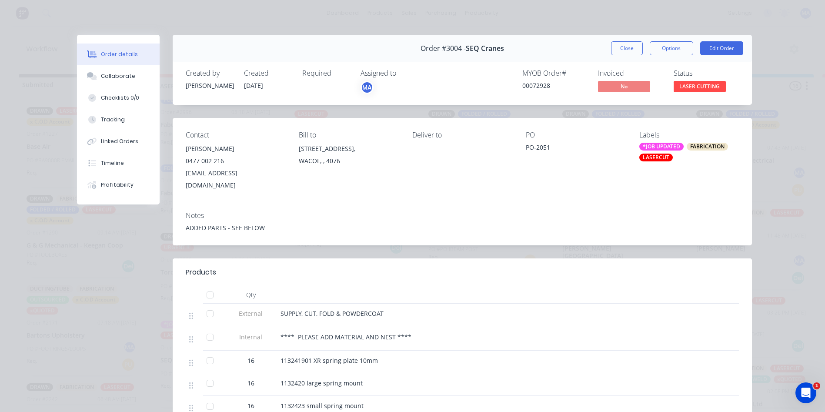
click at [698, 87] on span "LASER CUTTING" at bounding box center [700, 86] width 52 height 11
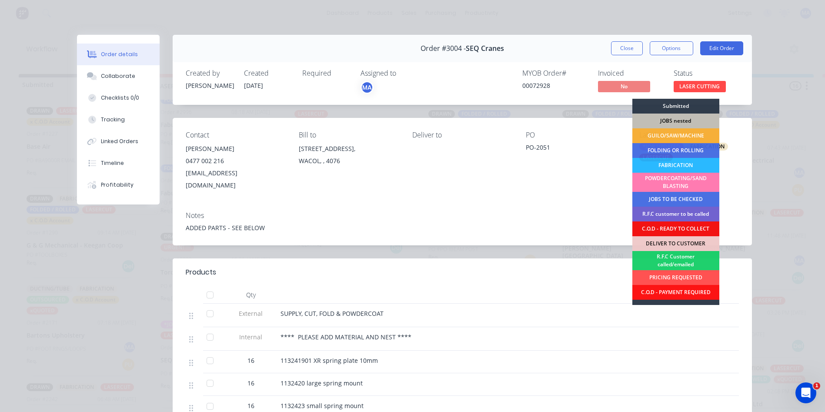
click at [688, 117] on div "JOBS nested" at bounding box center [675, 121] width 87 height 15
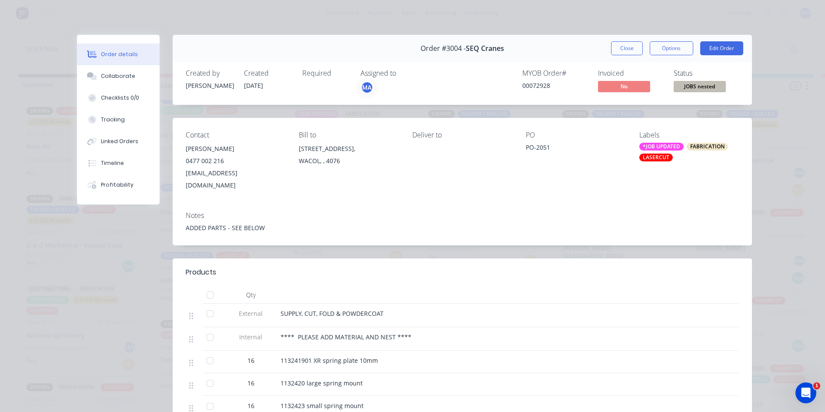
scroll to position [255, 0]
click at [631, 46] on button "Close" at bounding box center [627, 48] width 32 height 14
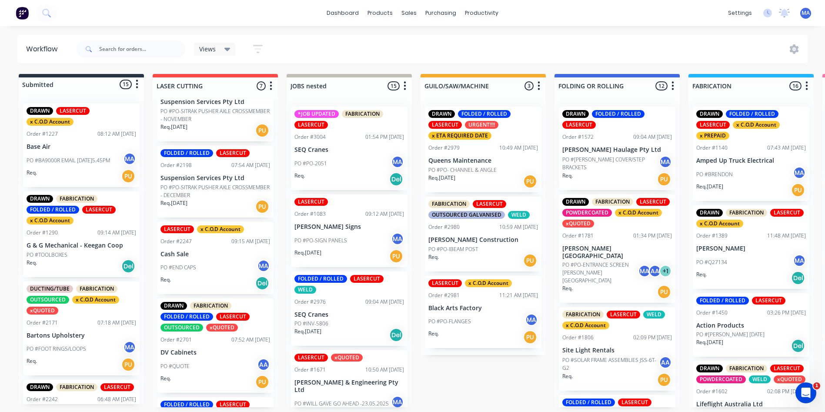
scroll to position [0, 0]
